Goal: Find specific page/section: Find specific page/section

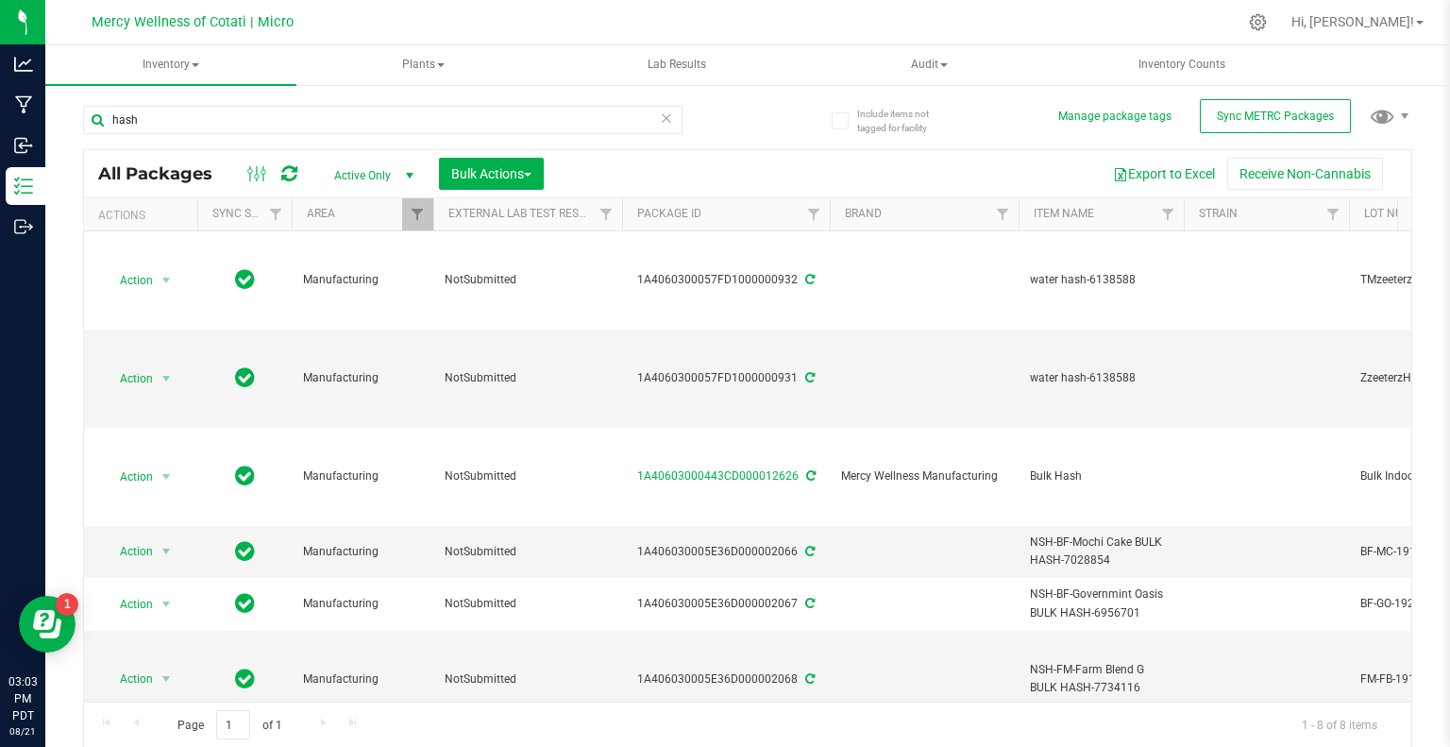
click at [661, 116] on icon at bounding box center [666, 117] width 13 height 23
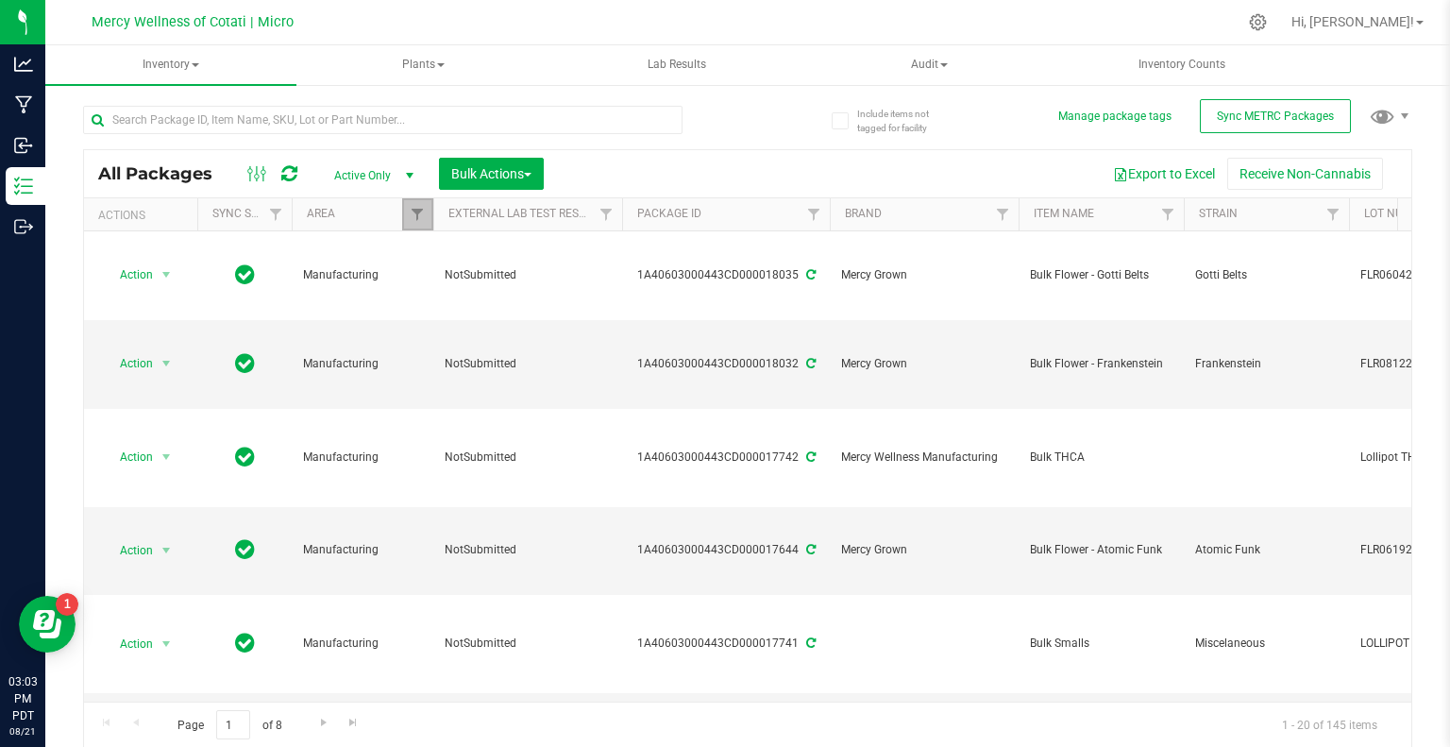
click at [427, 219] on link "Filter" at bounding box center [417, 214] width 31 height 32
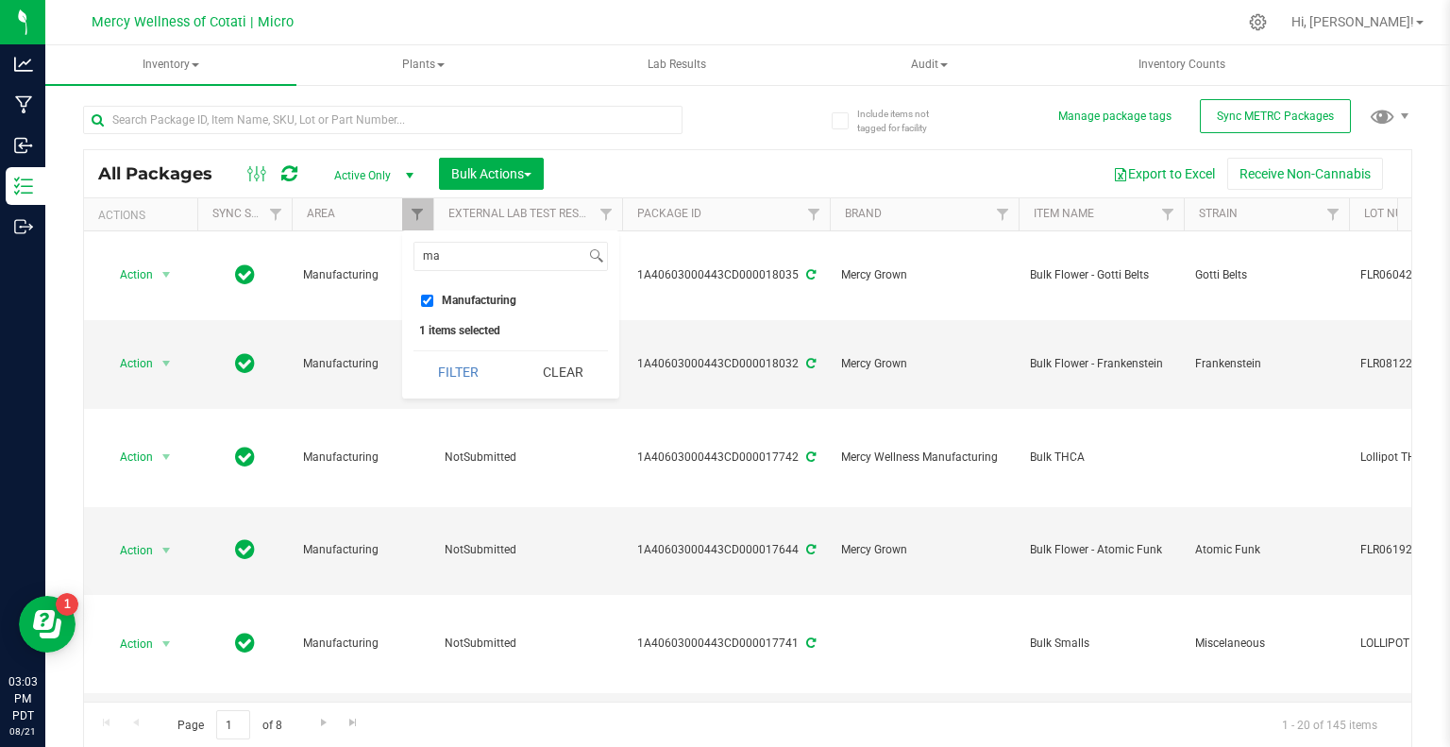
click at [430, 297] on input "Manufacturing" at bounding box center [427, 301] width 12 height 12
checkbox input "false"
click at [472, 256] on input "ma" at bounding box center [500, 256] width 171 height 27
type input "m"
type input "DIS"
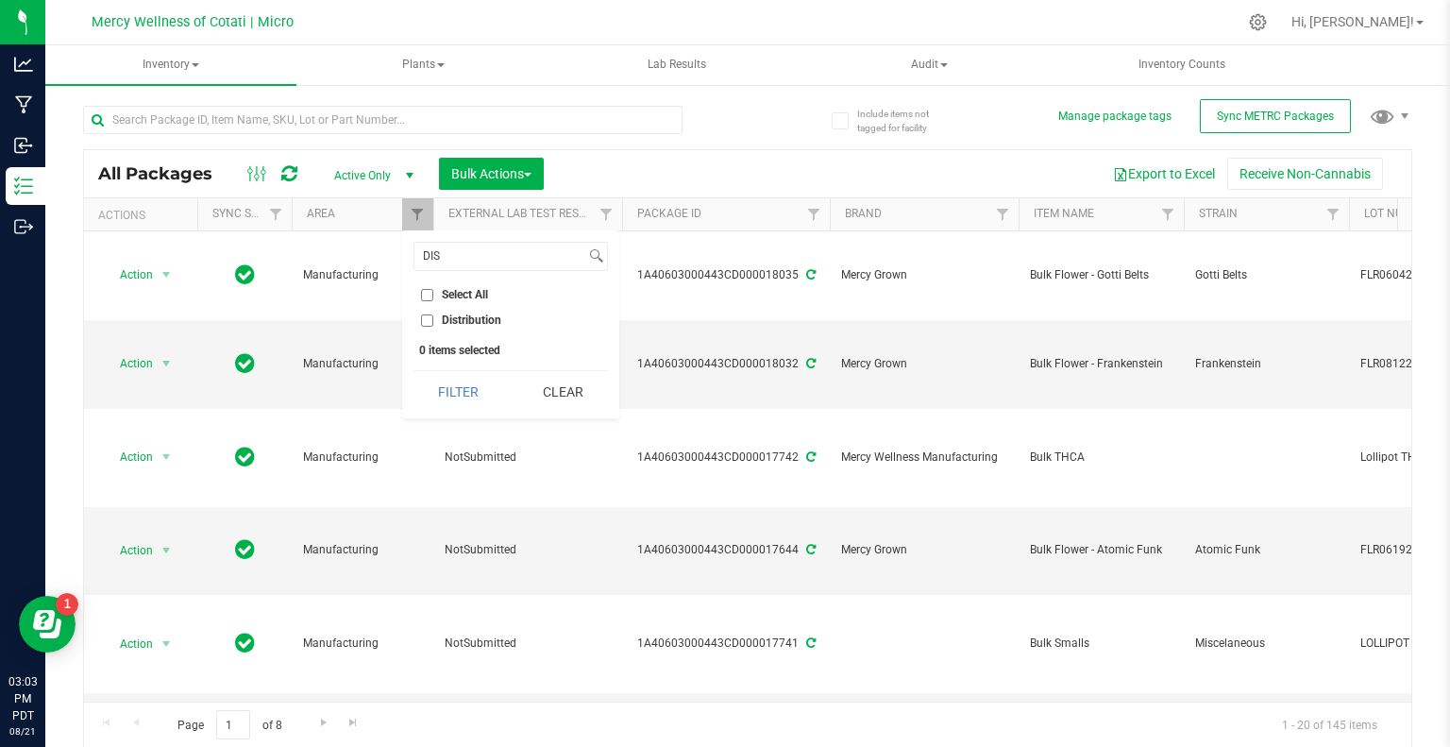
click at [424, 320] on input "Distribution" at bounding box center [427, 320] width 12 height 12
checkbox input "true"
click at [466, 397] on button "Filter" at bounding box center [459, 392] width 91 height 42
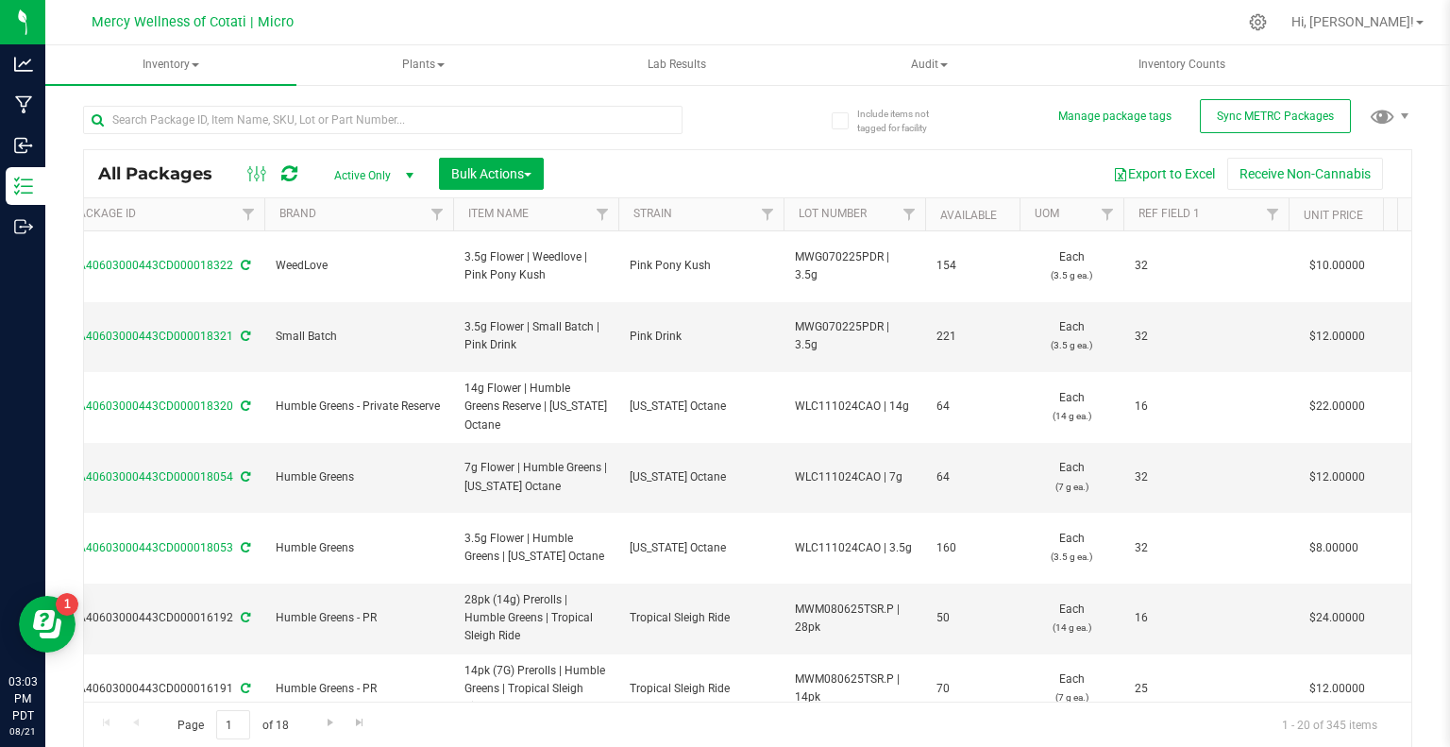
scroll to position [0, 614]
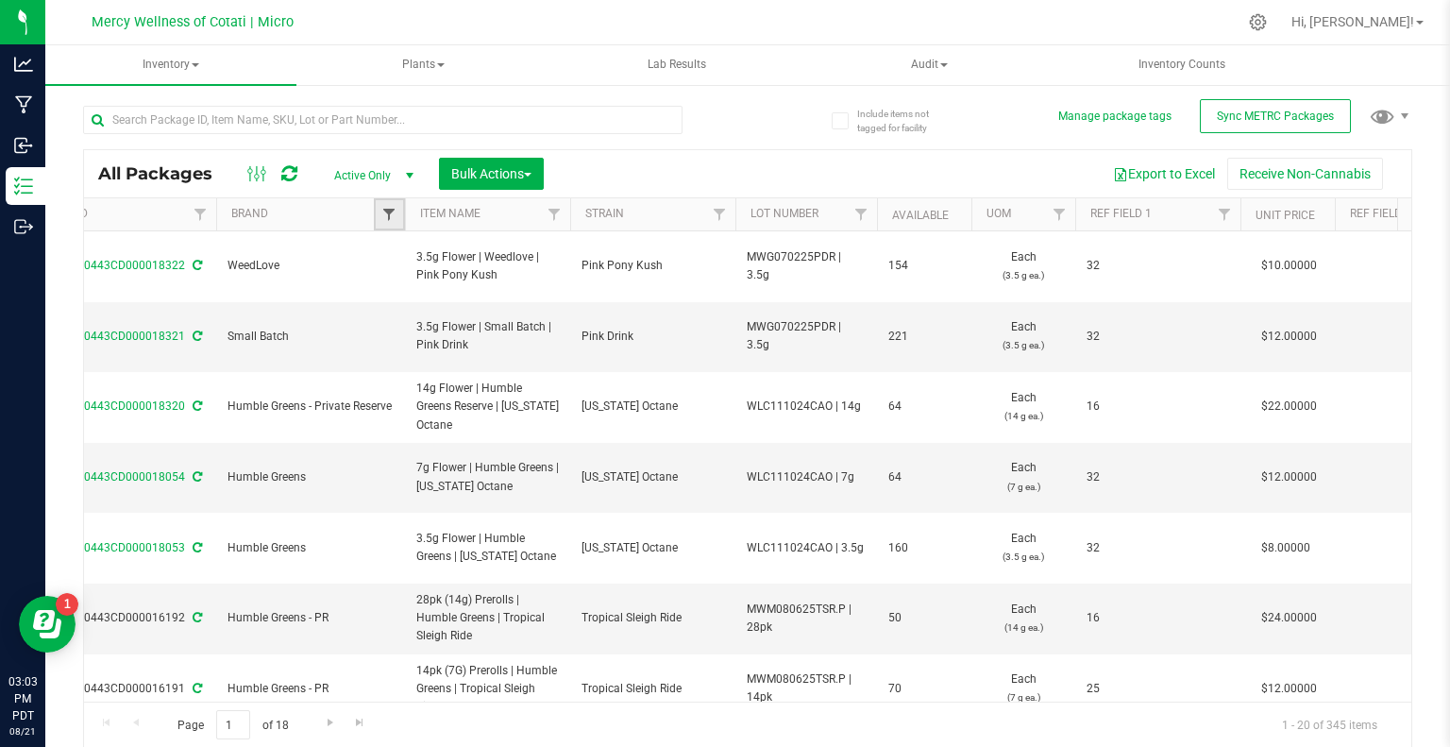
click at [394, 221] on span "Filter" at bounding box center [388, 214] width 15 height 15
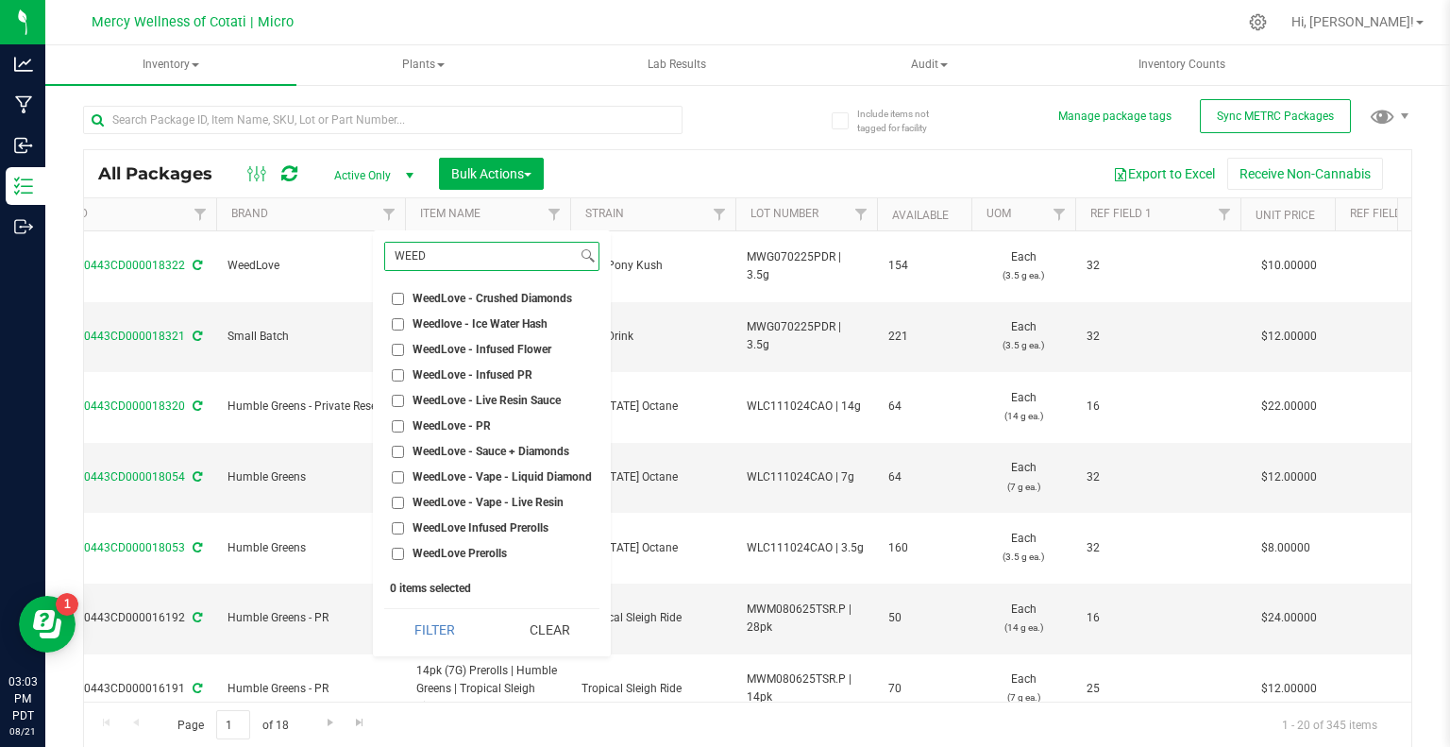
scroll to position [149, 0]
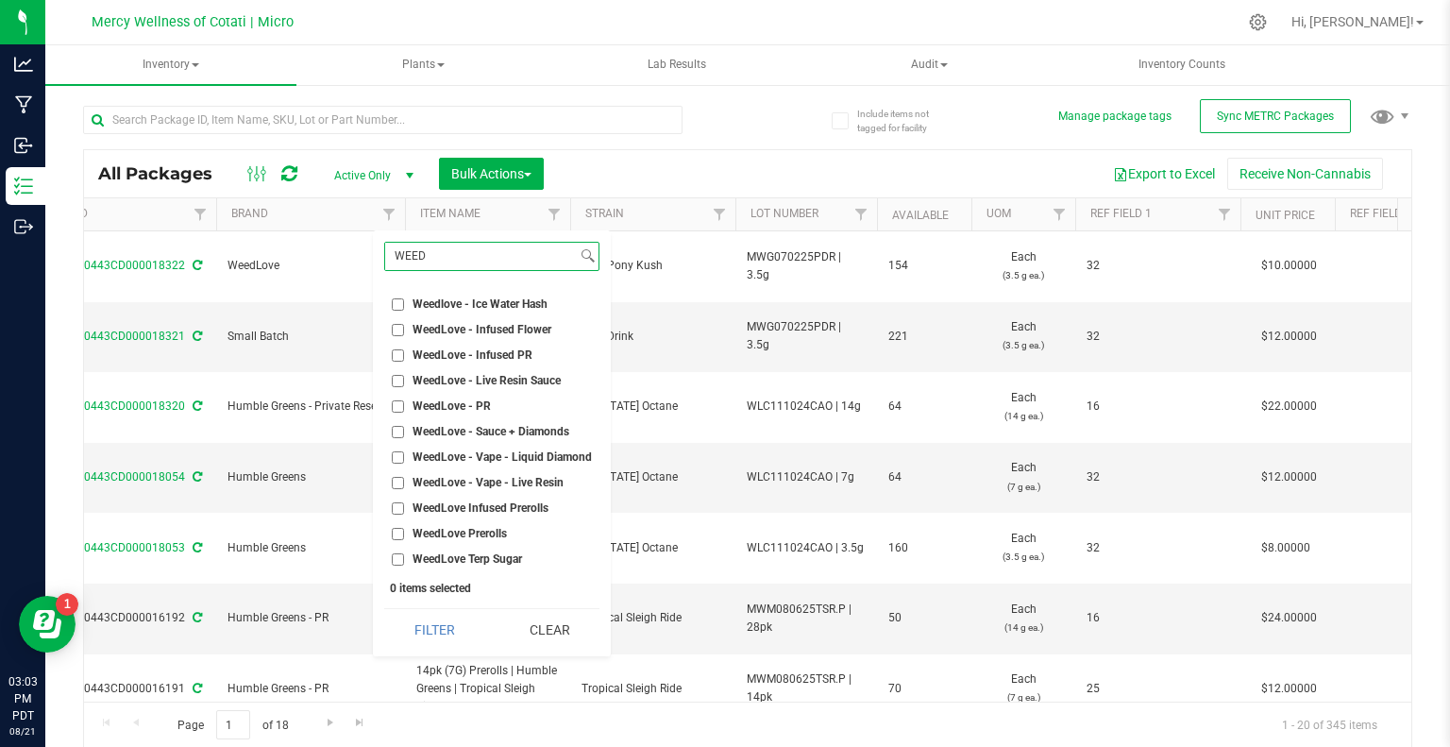
type input "WEED"
click at [398, 556] on input "WeedLove Terp Sugar" at bounding box center [398, 559] width 12 height 12
checkbox input "true"
click at [397, 432] on input "WeedLove - Sauce + Diamonds" at bounding box center [398, 432] width 12 height 12
checkbox input "true"
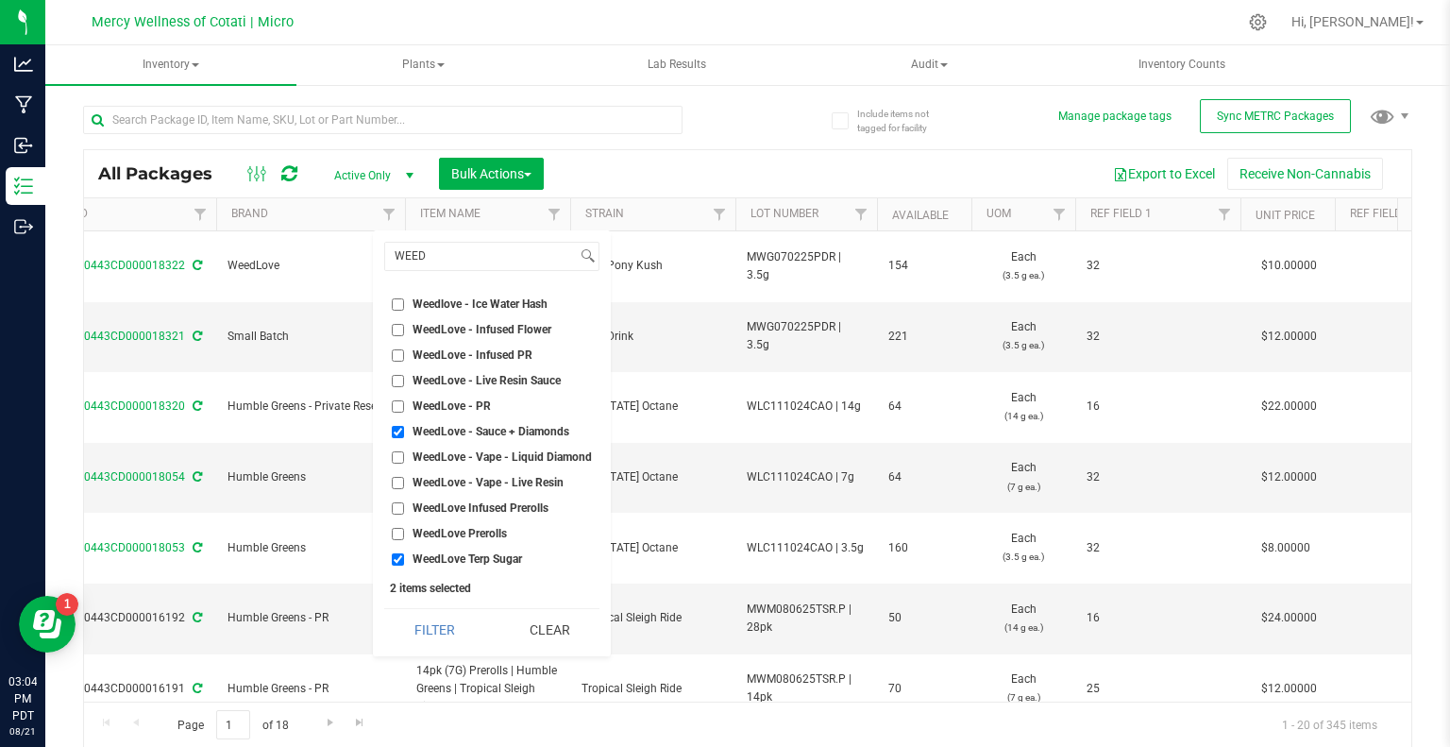
scroll to position [55, 0]
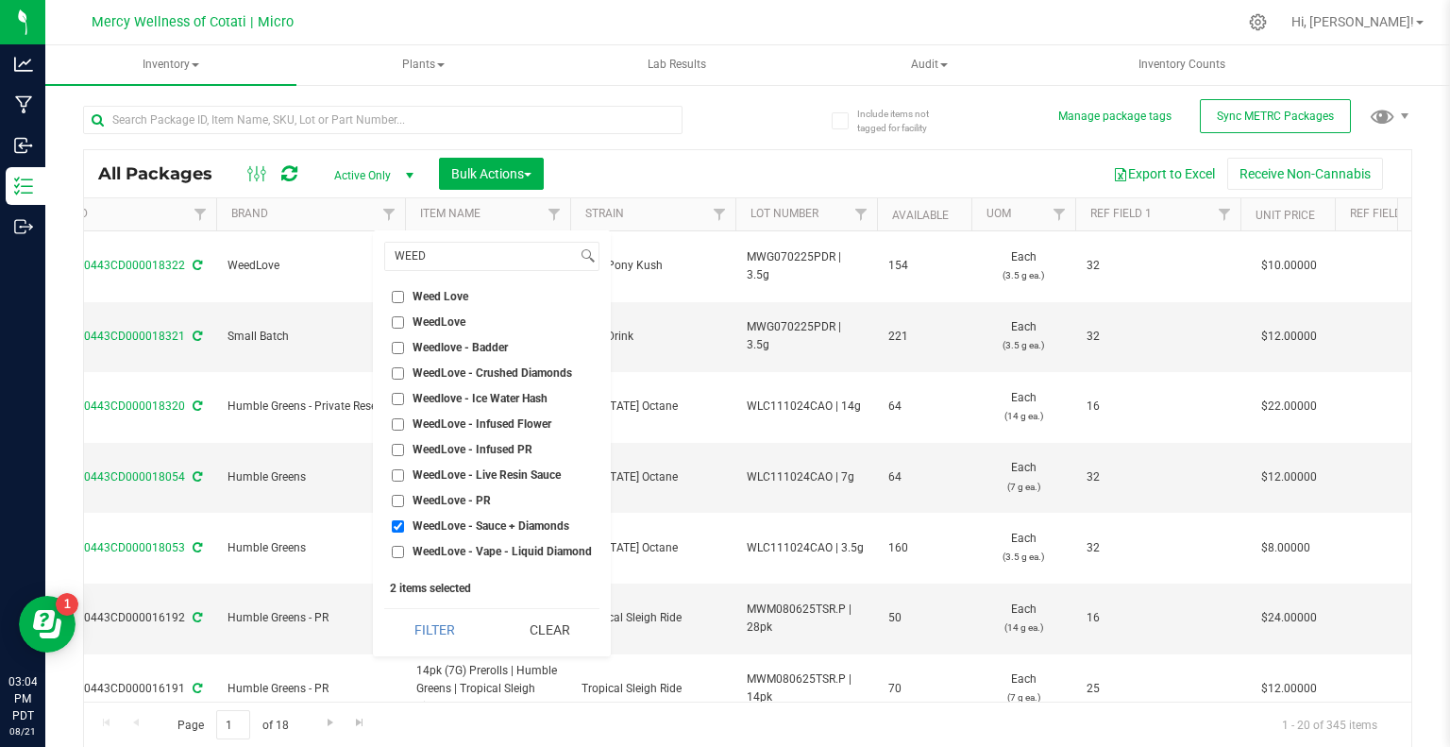
click at [395, 393] on input "Weedlove - Ice Water Hash" at bounding box center [398, 399] width 12 height 12
checkbox input "true"
click at [396, 373] on input "WeedLove - Crushed Diamonds" at bounding box center [398, 373] width 12 height 12
checkbox input "true"
click at [398, 345] on input "Weedlove - Badder" at bounding box center [398, 348] width 12 height 12
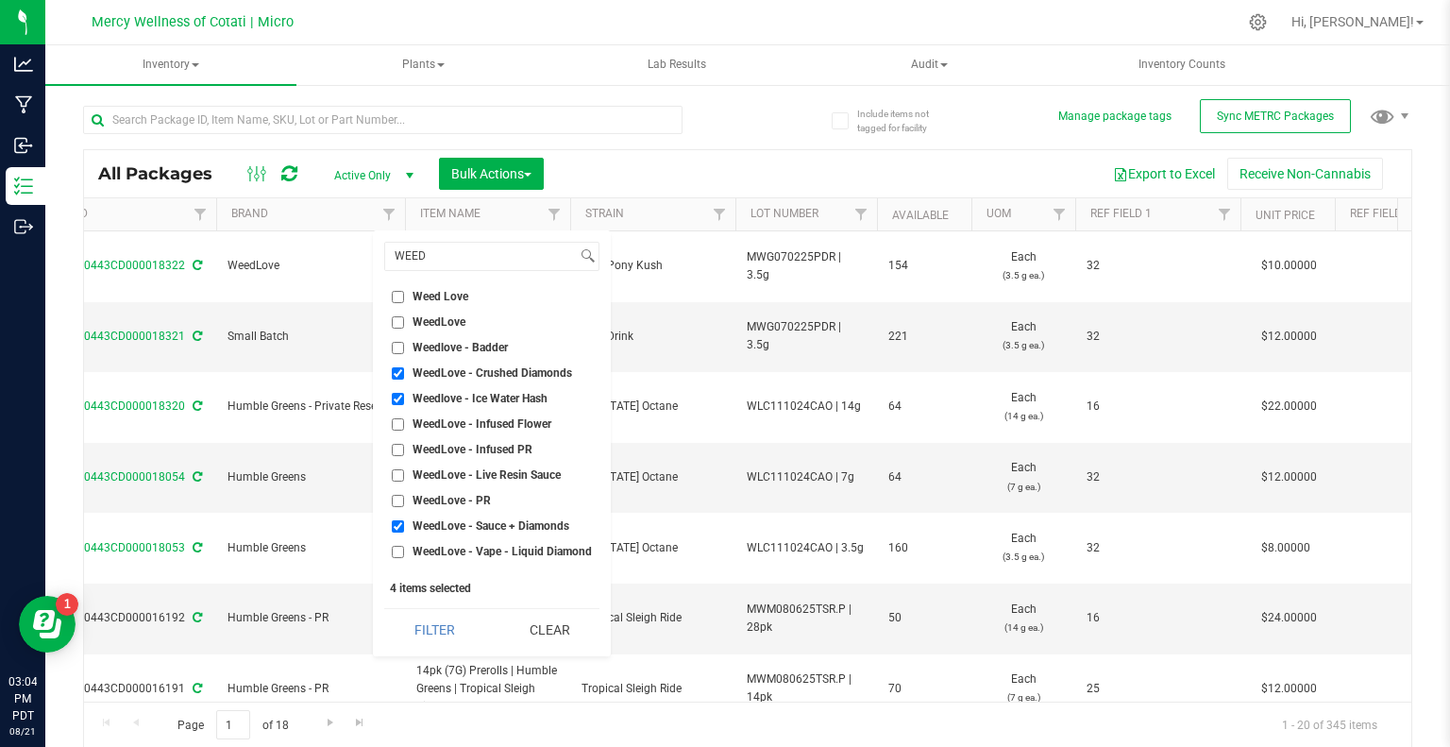
checkbox input "true"
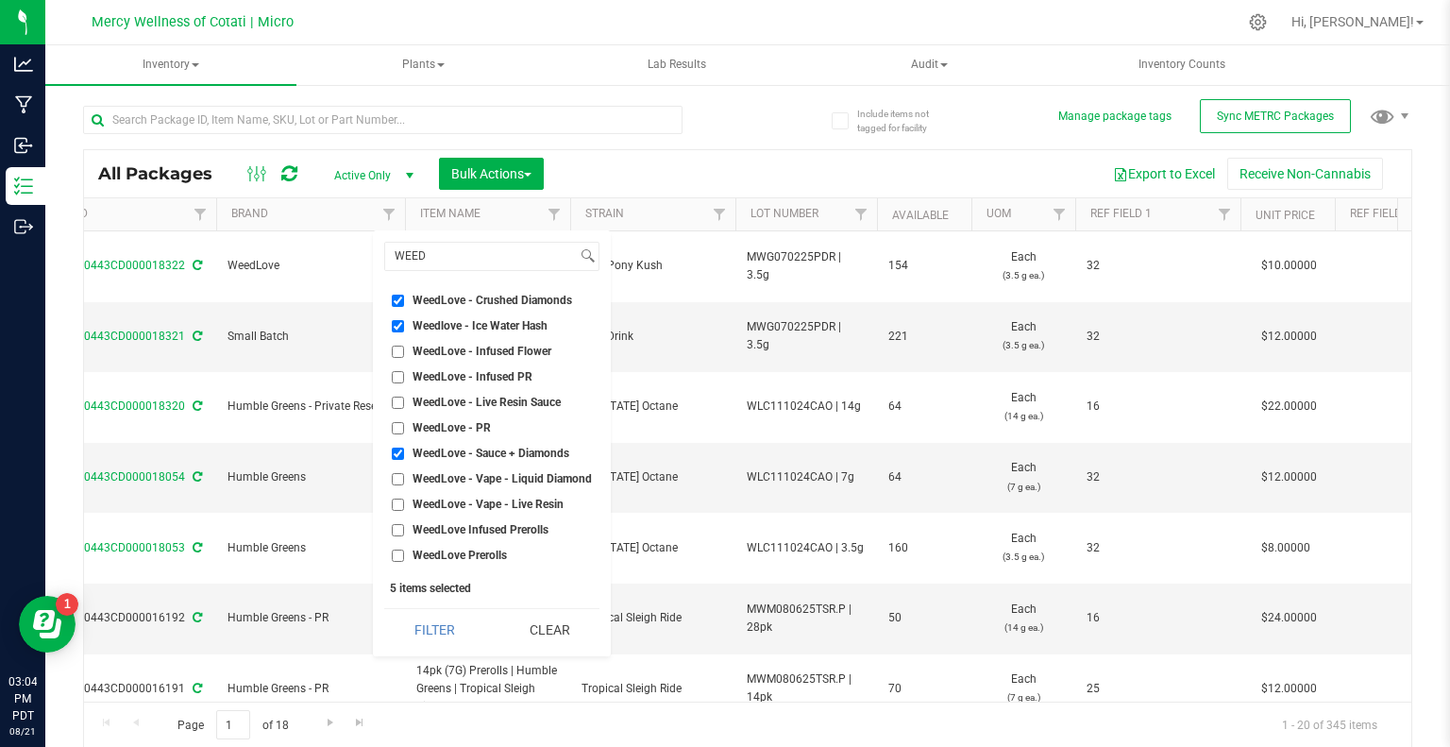
scroll to position [149, 0]
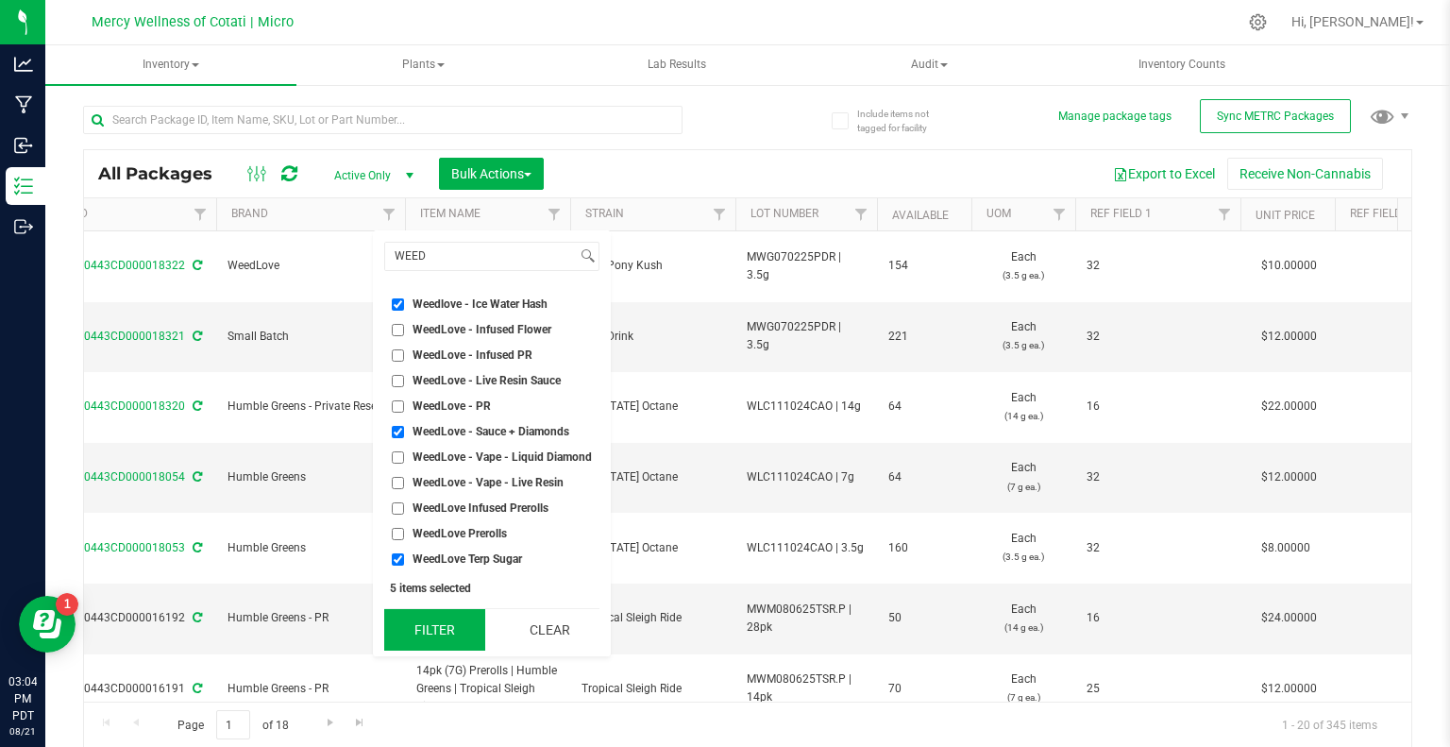
click at [435, 615] on button "Filter" at bounding box center [434, 630] width 101 height 42
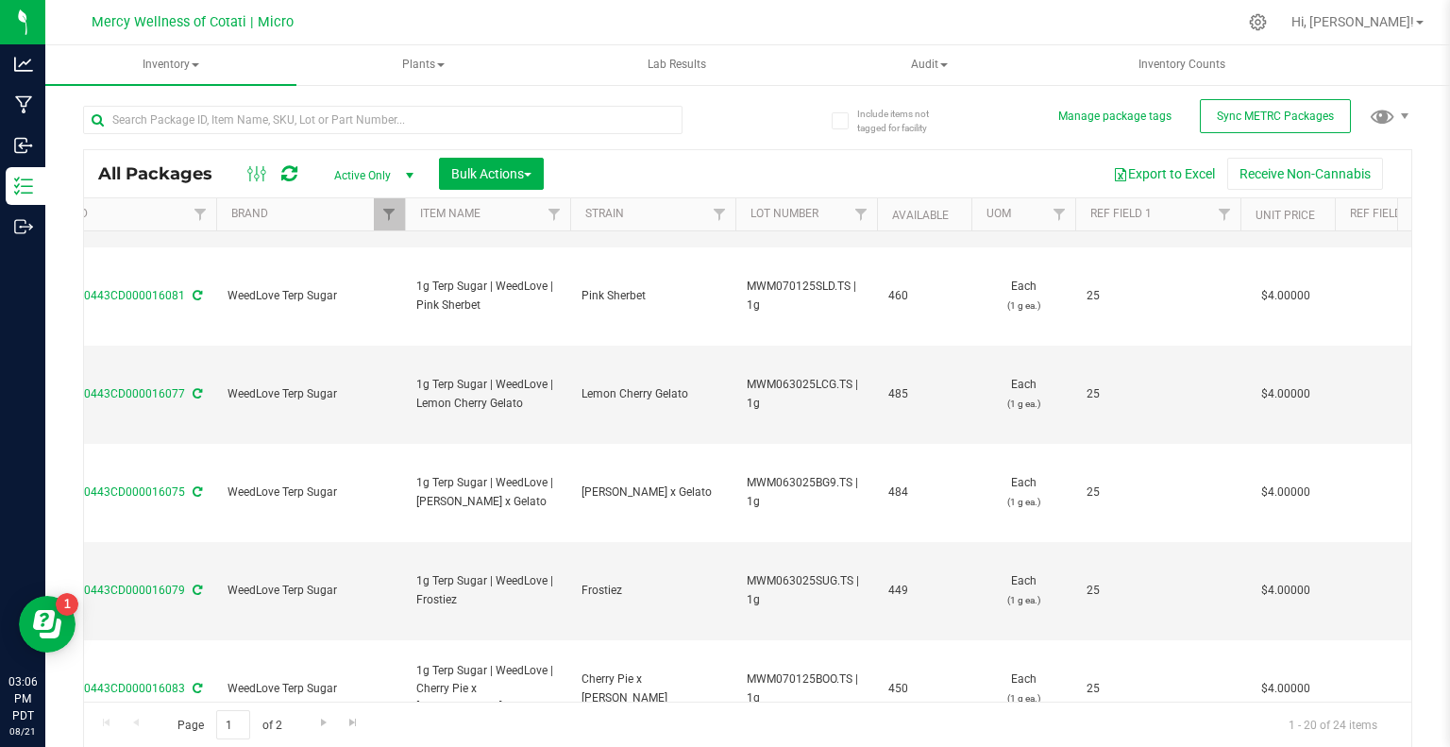
scroll to position [378, 614]
click at [359, 120] on input "text" at bounding box center [383, 120] width 600 height 28
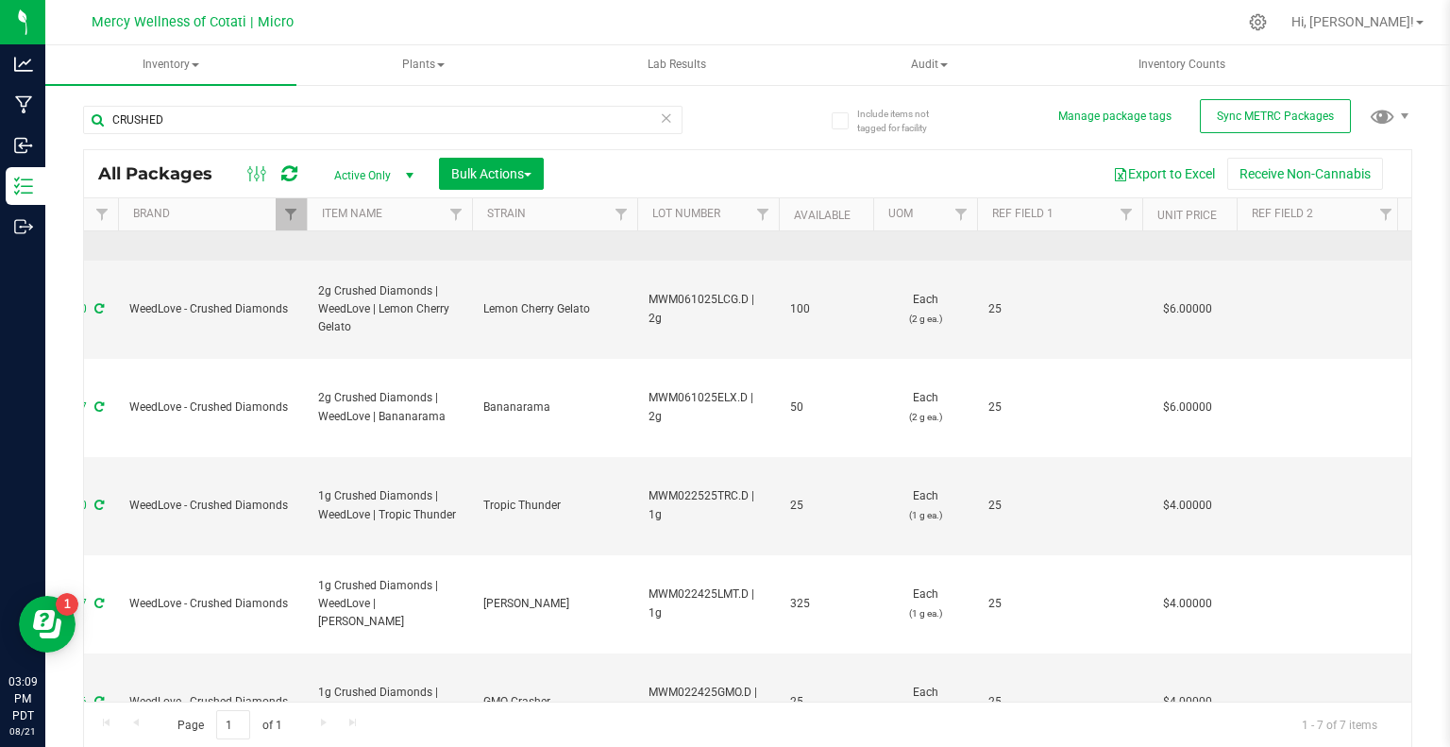
scroll to position [0, 712]
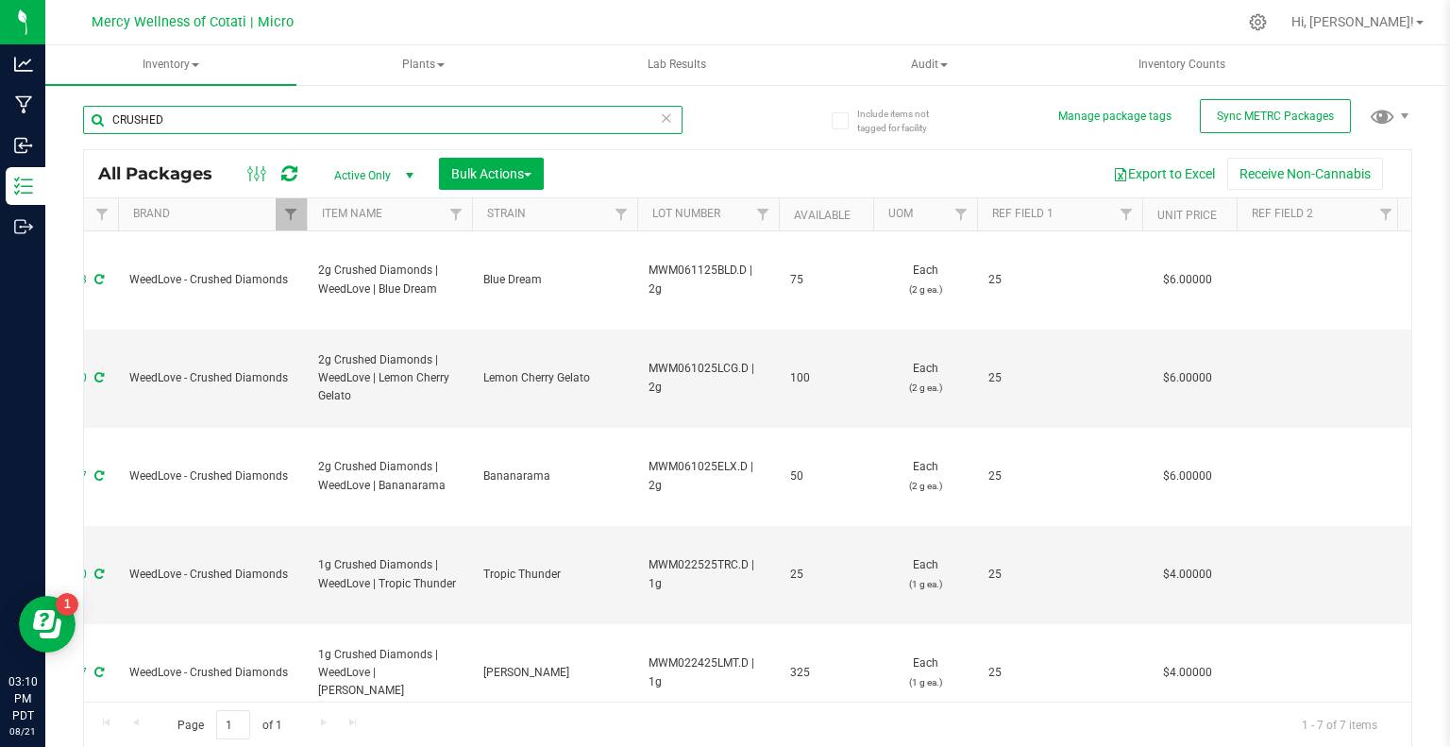
drag, startPoint x: 256, startPoint y: 116, endPoint x: 47, endPoint y: 121, distance: 208.7
click at [47, 121] on div "Include items not tagged for facility Manage package tags Sync METRC Packages C…" at bounding box center [747, 371] width 1405 height 576
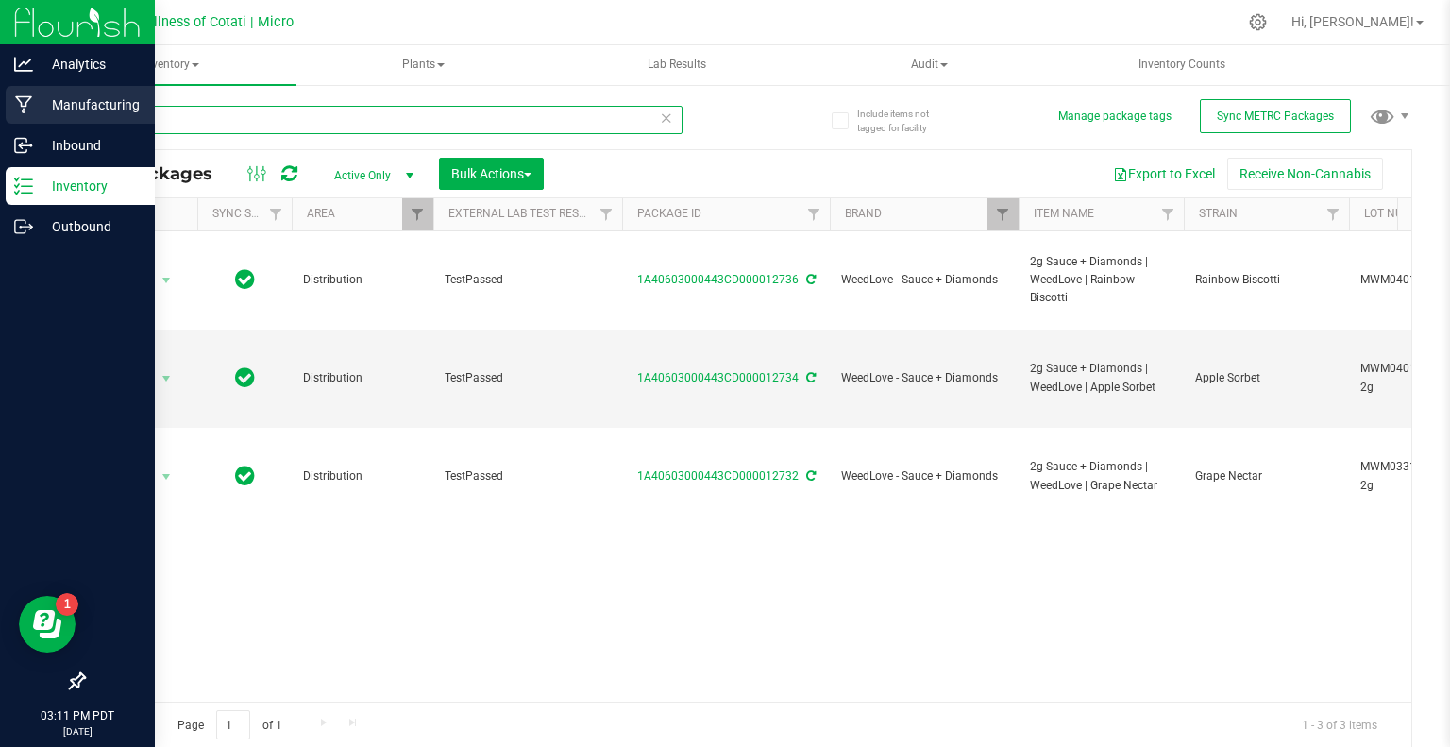
drag, startPoint x: 204, startPoint y: 124, endPoint x: 0, endPoint y: 94, distance: 206.1
click at [0, 94] on div "Analytics Manufacturing Inbound Inventory Outbound 03:11 PM PDT [DATE] 08/21 Me…" at bounding box center [725, 373] width 1450 height 747
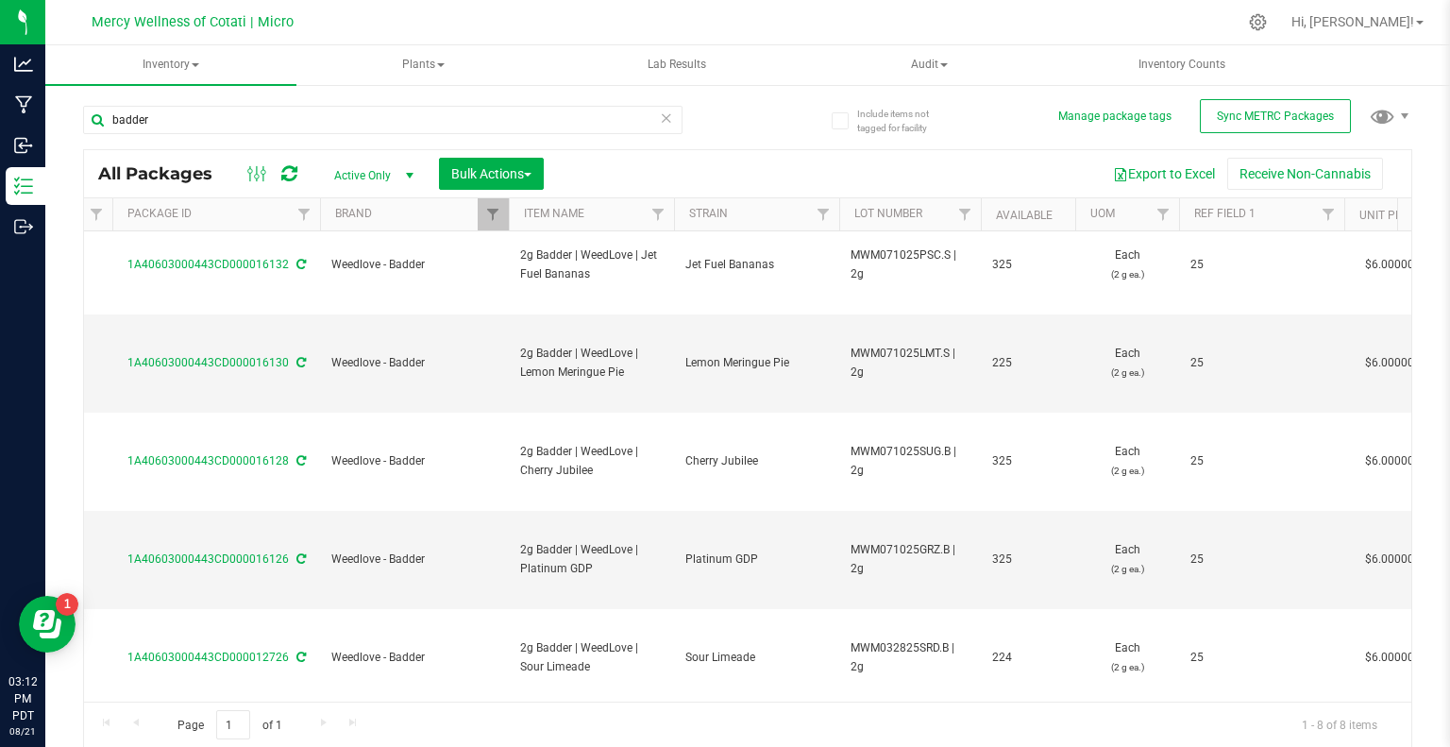
scroll to position [0, 510]
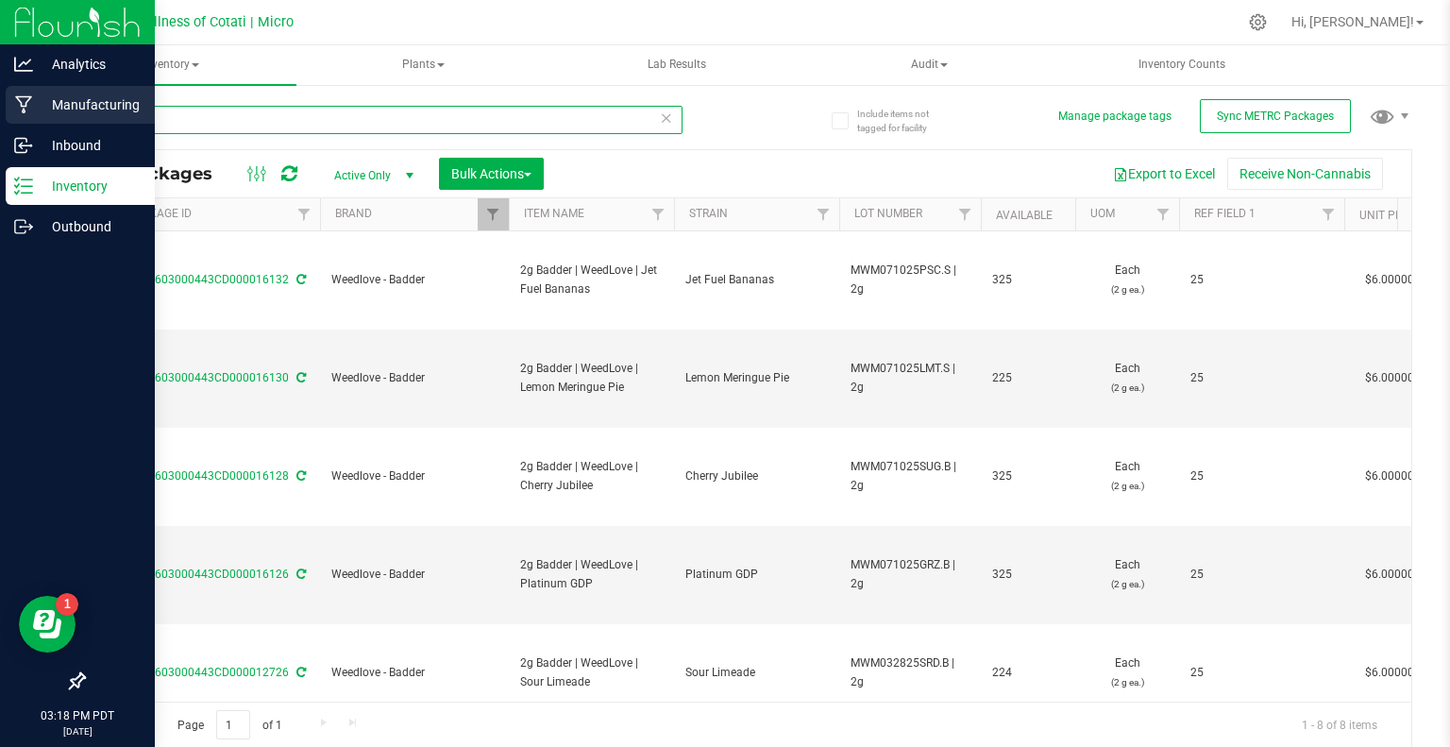
drag, startPoint x: 38, startPoint y: 124, endPoint x: 0, endPoint y: 124, distance: 37.8
click at [0, 124] on div "Analytics Manufacturing Inbound Inventory Outbound 03:18 PM PDT [DATE] 08/21 Me…" at bounding box center [725, 373] width 1450 height 747
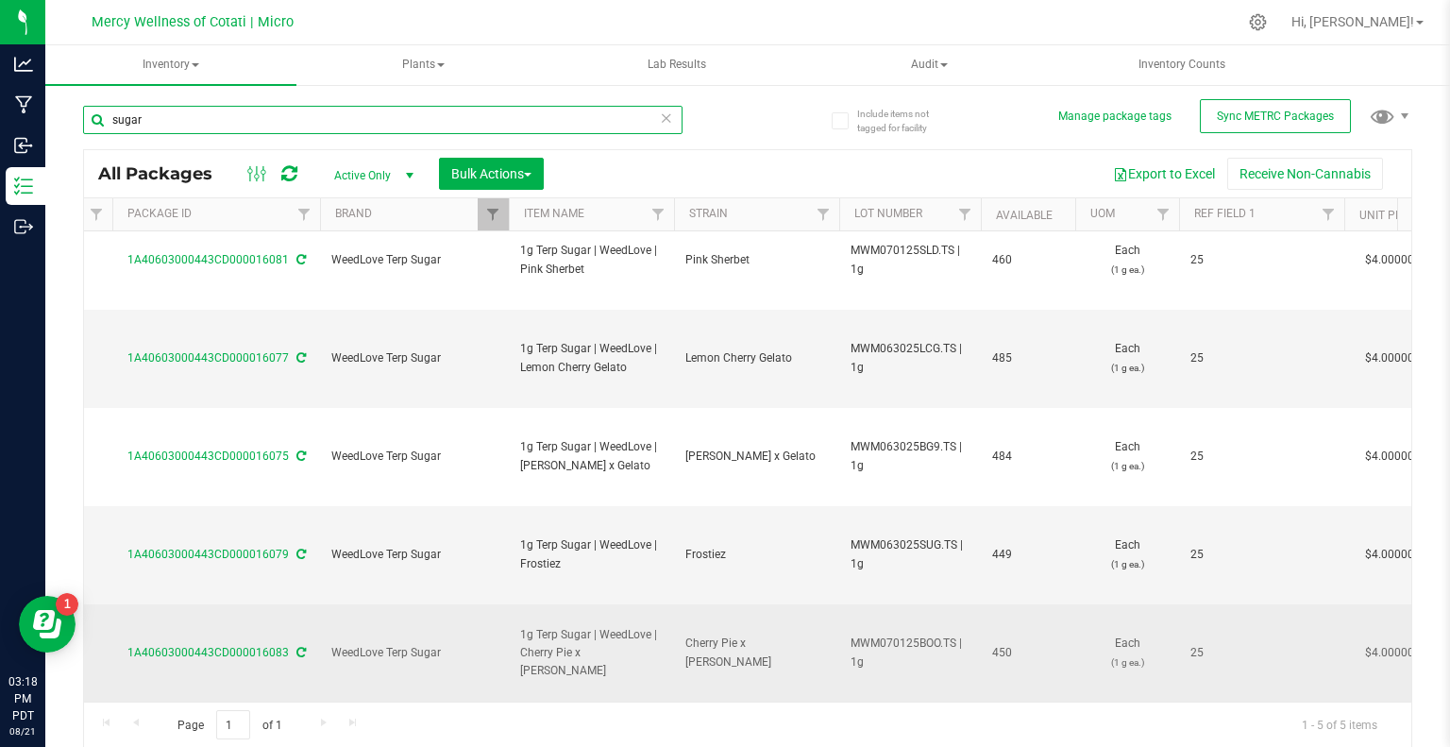
scroll to position [33, 510]
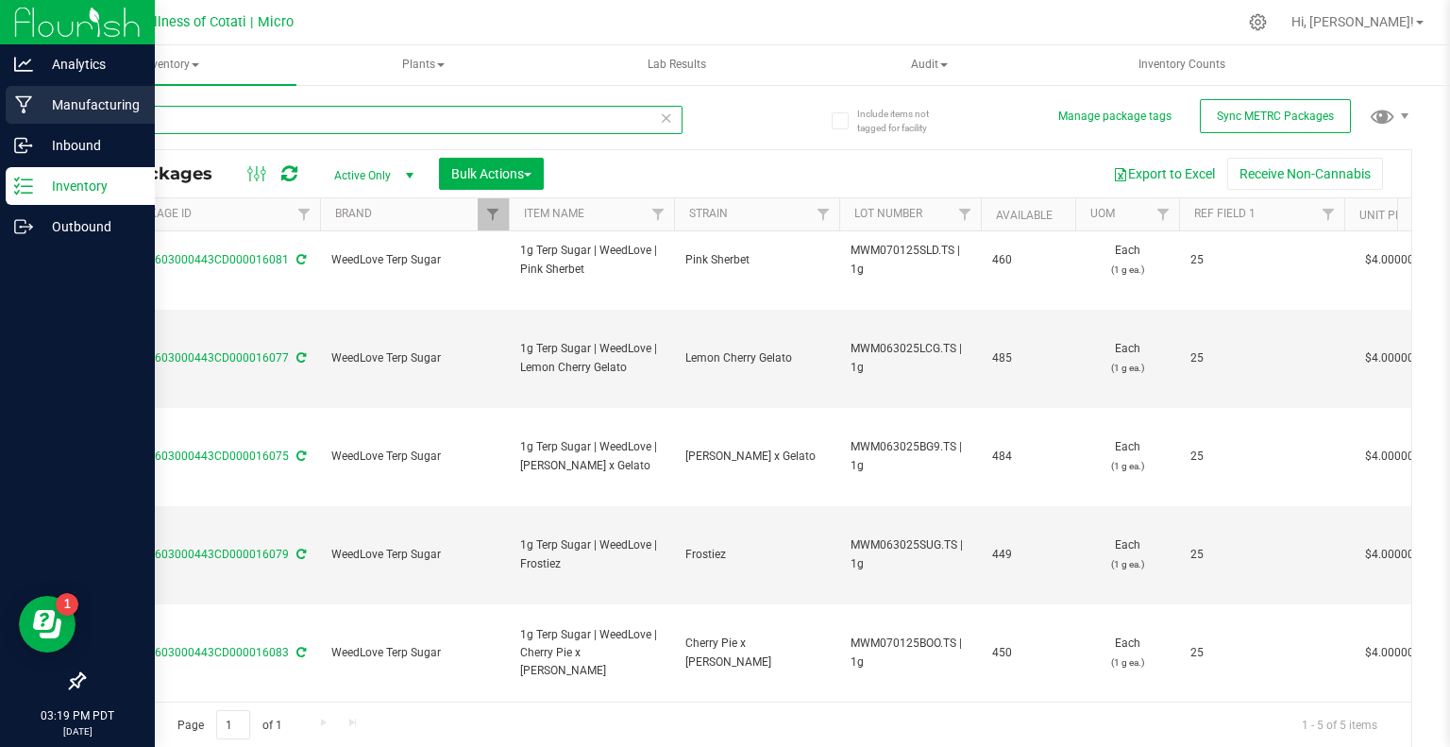
drag, startPoint x: 239, startPoint y: 127, endPoint x: 0, endPoint y: 97, distance: 240.8
click at [0, 97] on div "Analytics Manufacturing Inbound Inventory Outbound 03:19 PM PDT [DATE] 08/21 Me…" at bounding box center [725, 373] width 1450 height 747
type input "crushed"
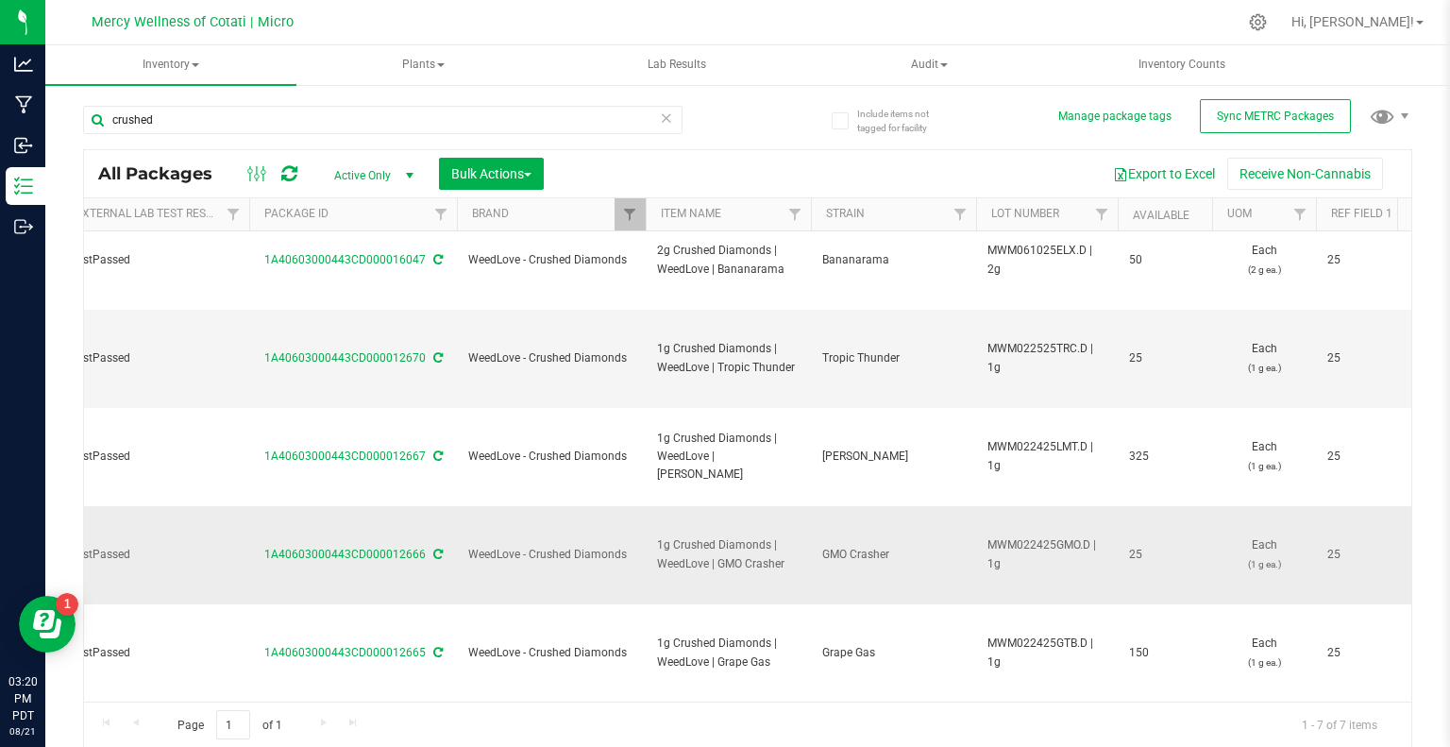
scroll to position [0, 373]
